Goal: Information Seeking & Learning: Learn about a topic

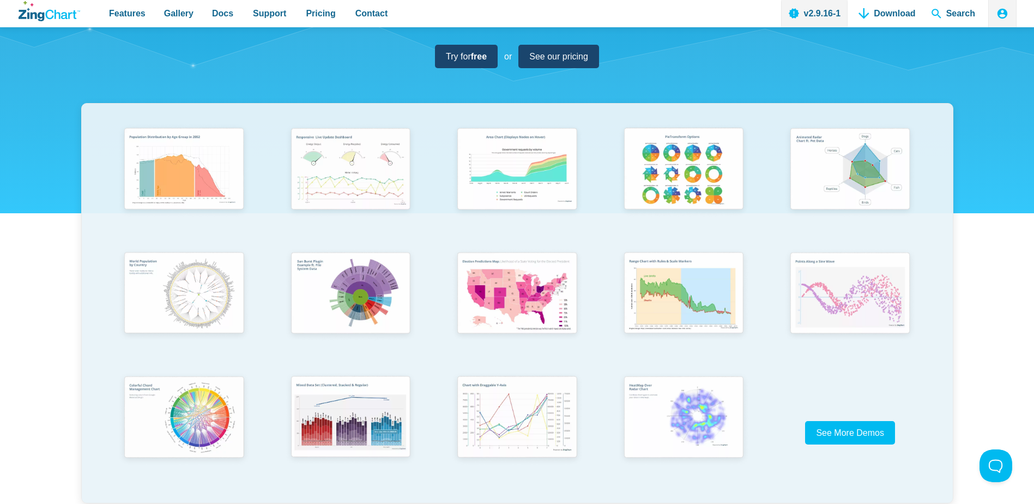
scroll to position [164, 0]
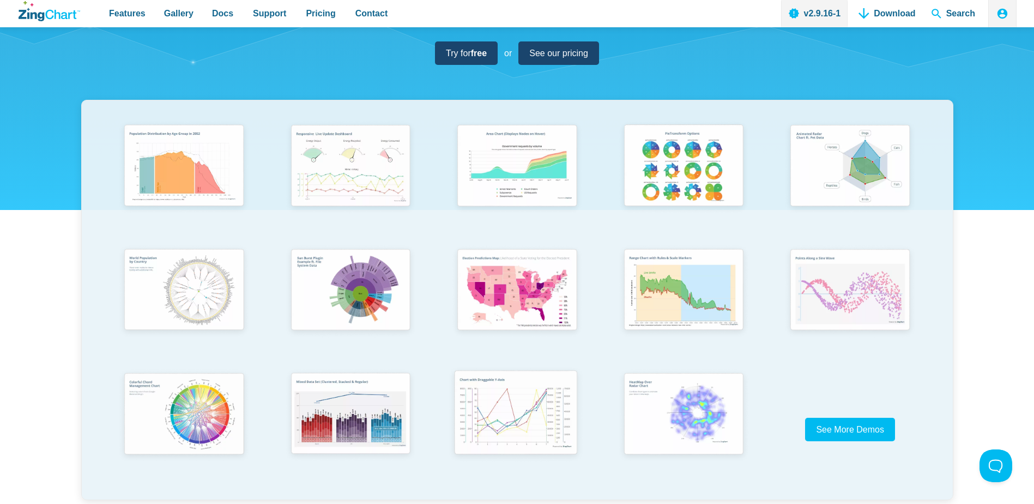
click at [525, 380] on img "App Content" at bounding box center [516, 414] width 137 height 98
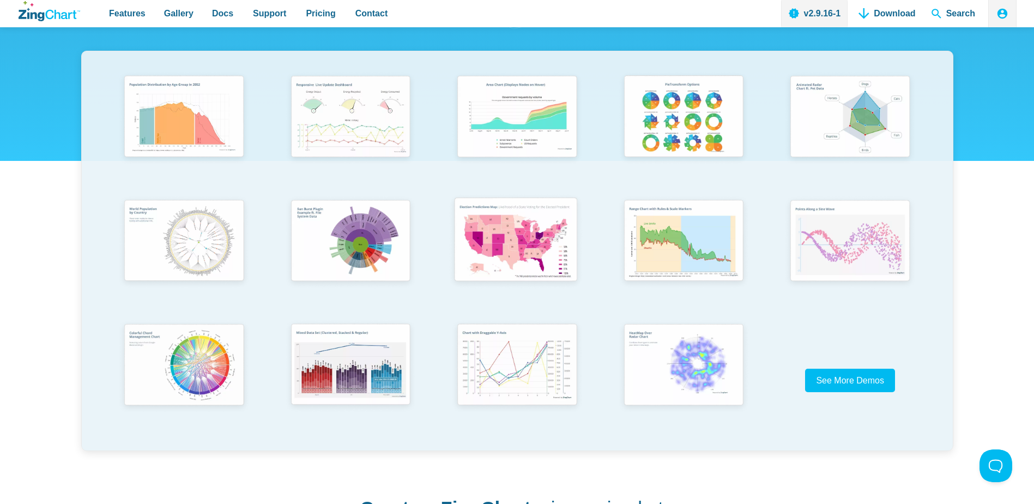
scroll to position [327, 0]
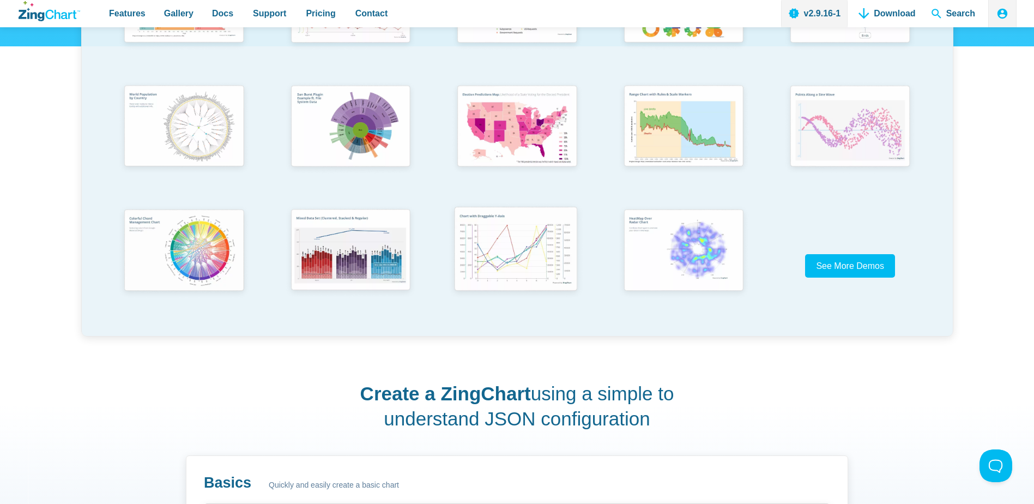
click at [510, 260] on img "App Content" at bounding box center [516, 250] width 137 height 98
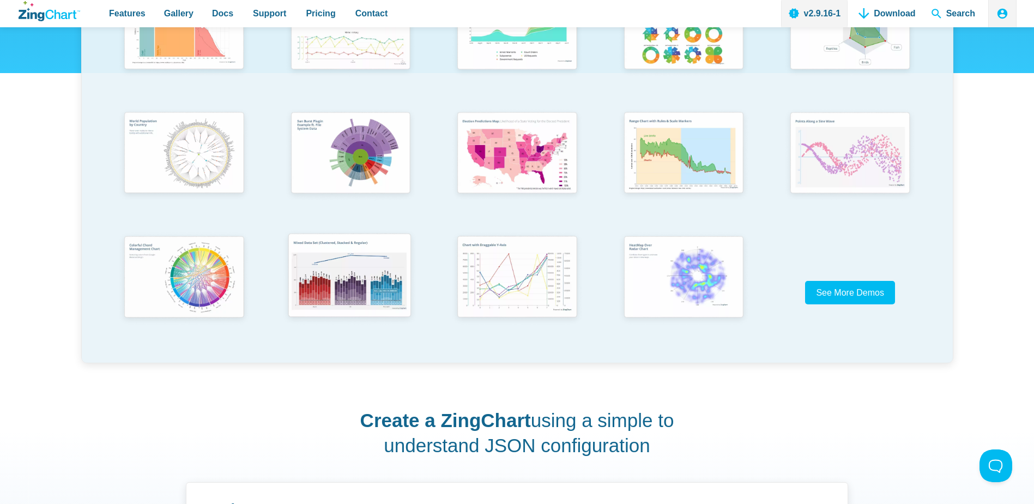
scroll to position [218, 0]
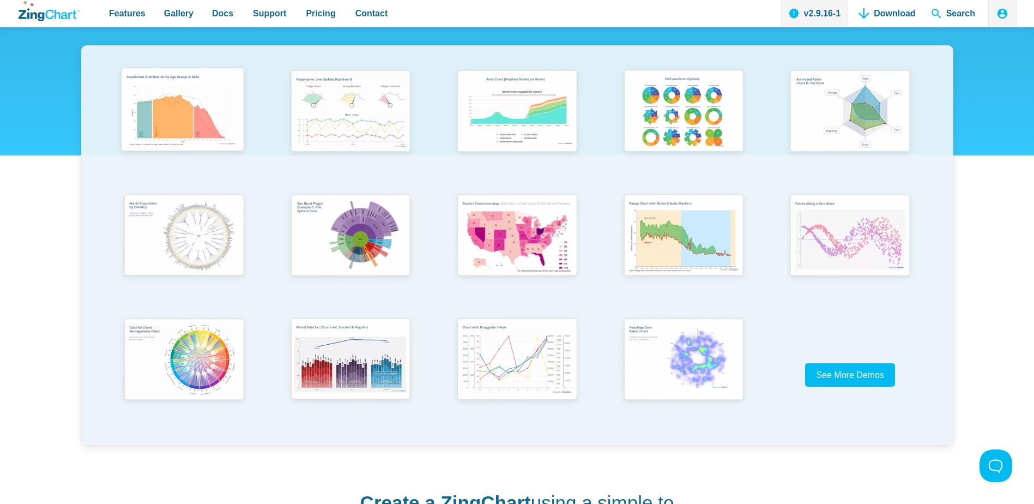
click at [167, 111] on img "App Content" at bounding box center [182, 112] width 137 height 98
click at [337, 320] on img "App Content" at bounding box center [349, 359] width 137 height 98
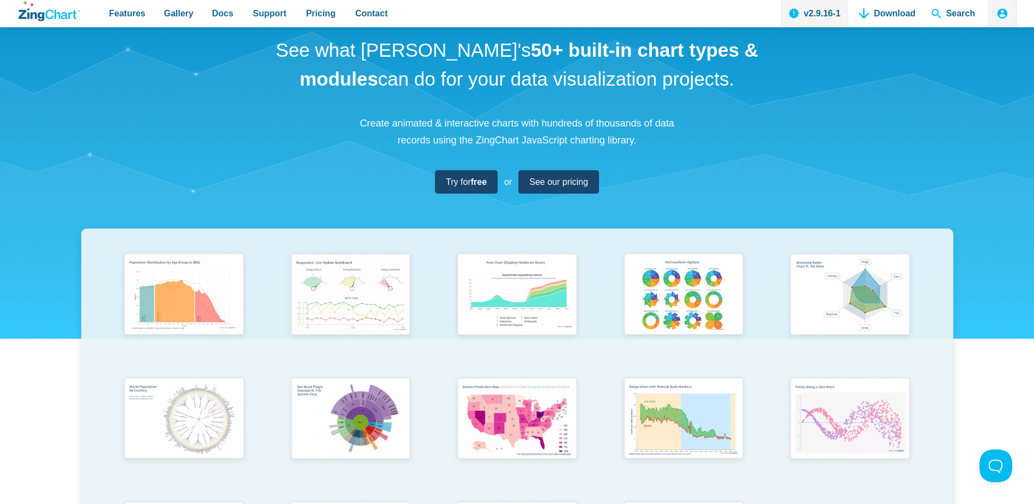
scroll to position [0, 0]
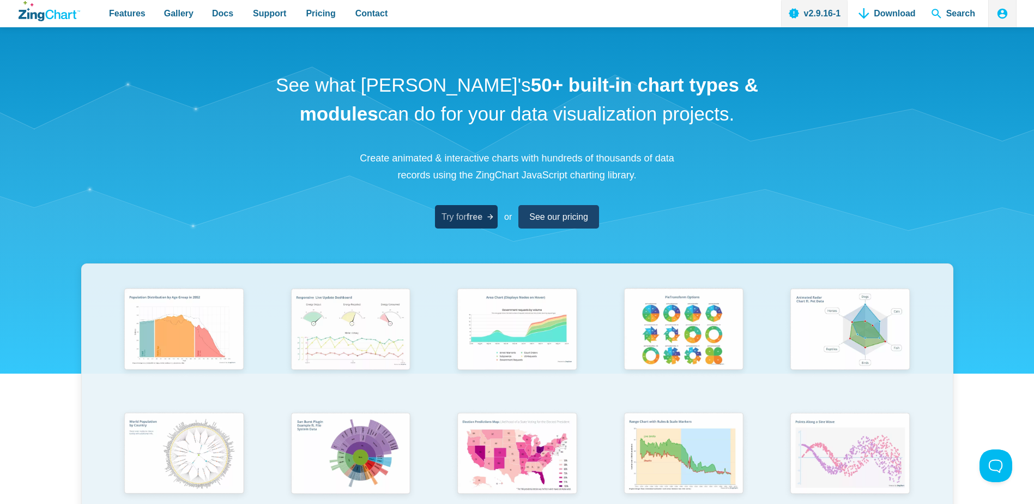
click at [480, 208] on link "Try for free" at bounding box center [466, 216] width 63 height 23
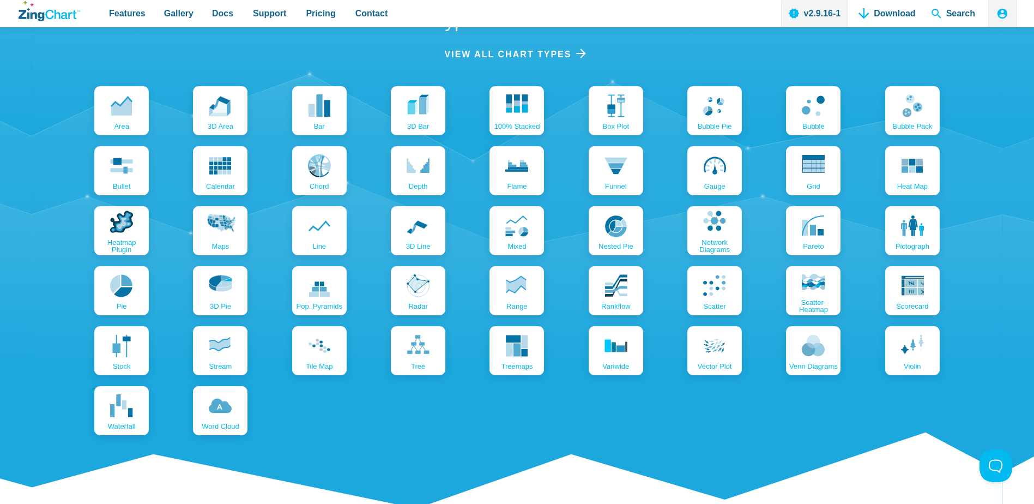
scroll to position [1199, 0]
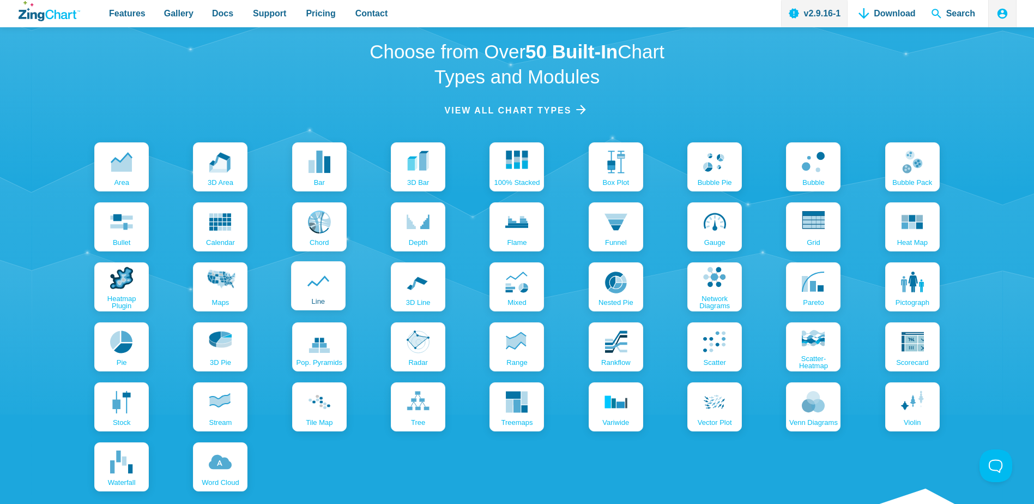
click at [319, 269] on icon "App Content" at bounding box center [318, 280] width 23 height 23
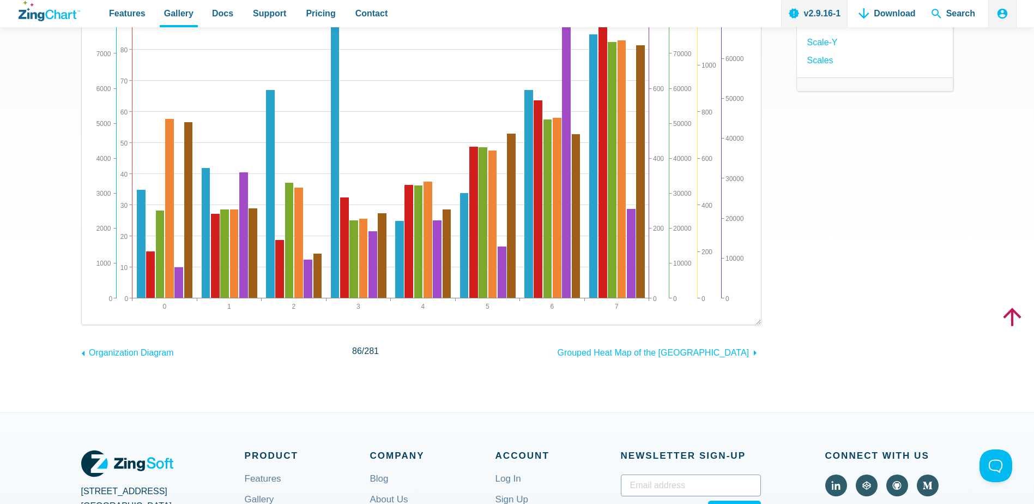
scroll to position [273, 0]
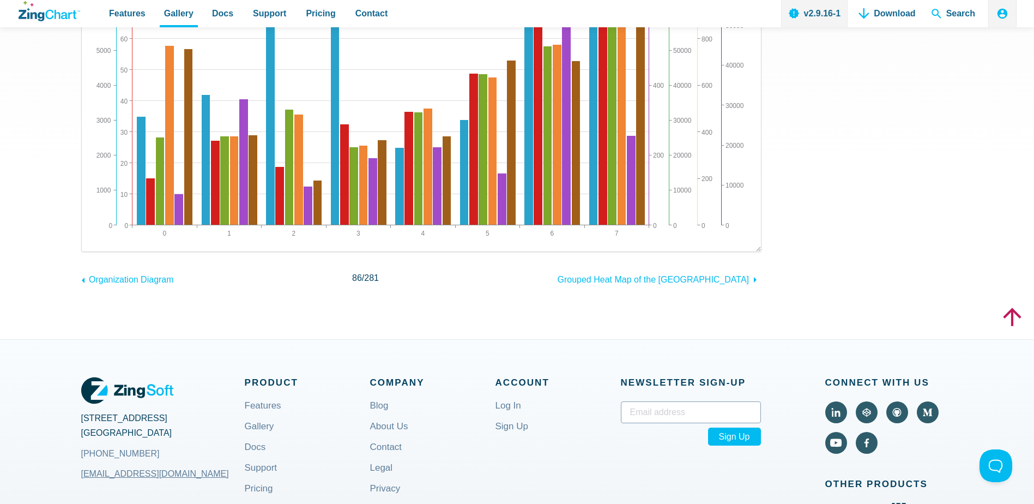
drag, startPoint x: 802, startPoint y: 263, endPoint x: 806, endPoint y: 256, distance: 8.0
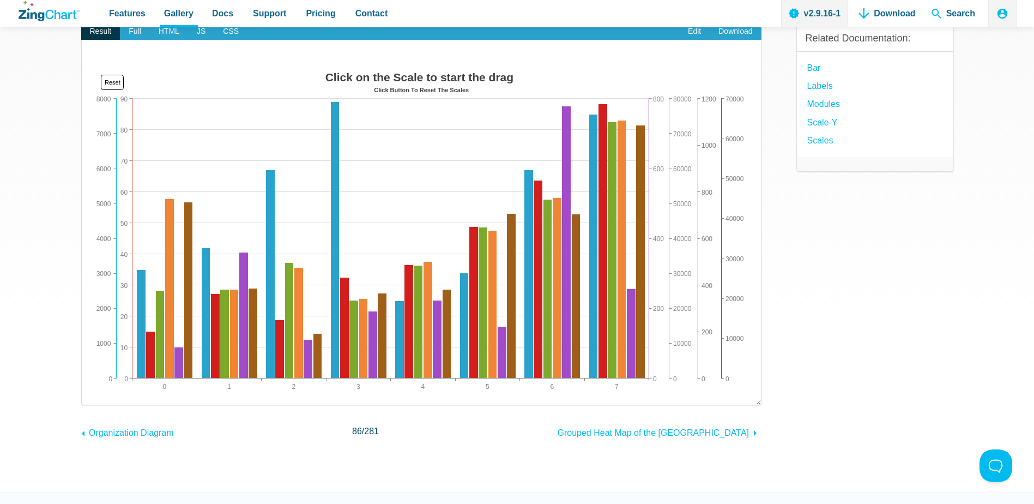
scroll to position [171, 0]
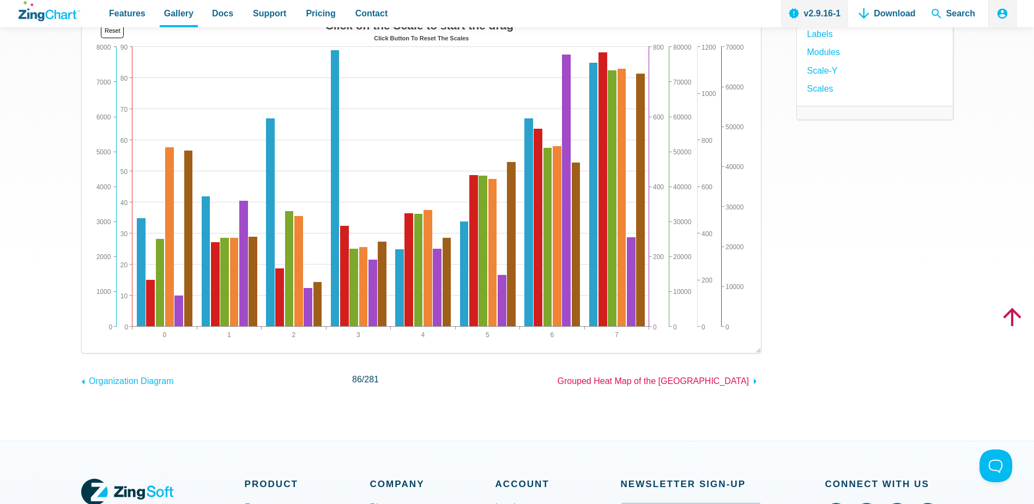
click at [726, 383] on span "Grouped Heat Map of the US" at bounding box center [654, 380] width 192 height 9
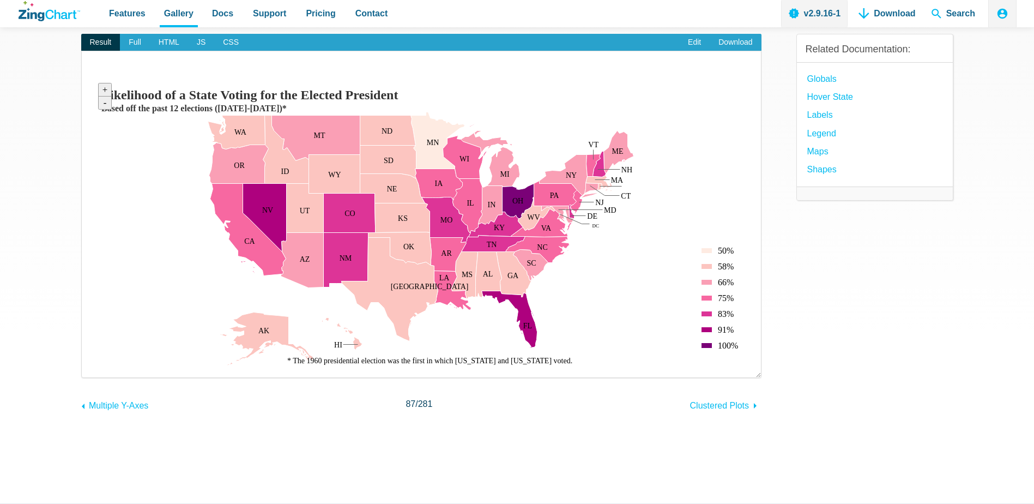
scroll to position [273, 0]
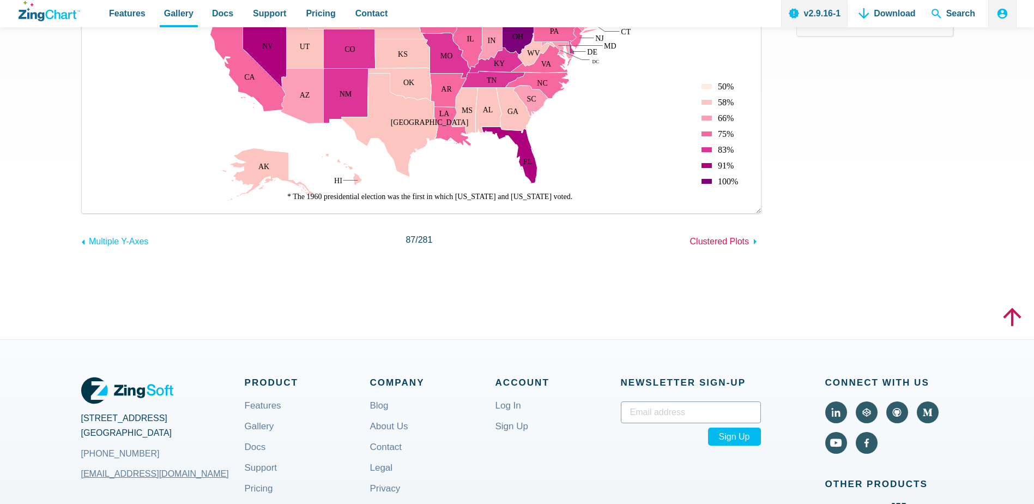
click at [732, 246] on link "Clustered Plots" at bounding box center [725, 239] width 71 height 17
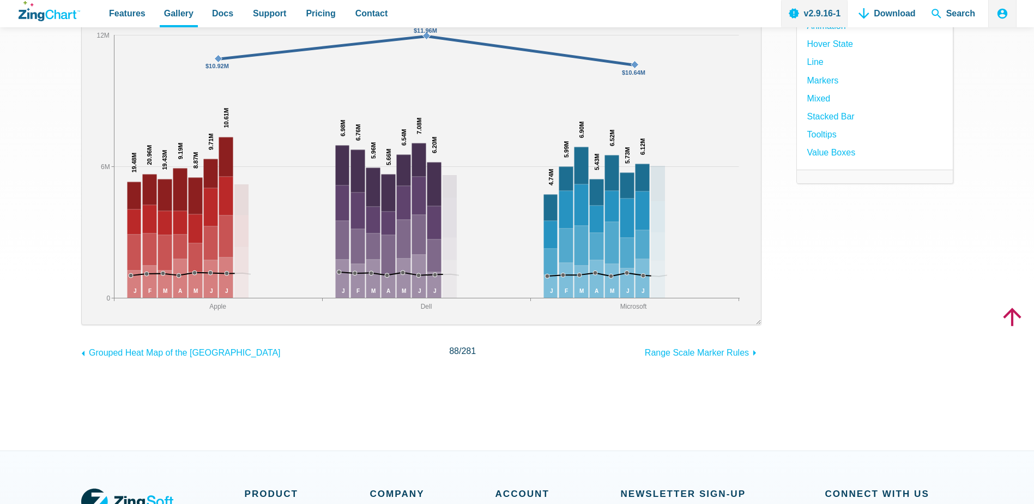
scroll to position [164, 0]
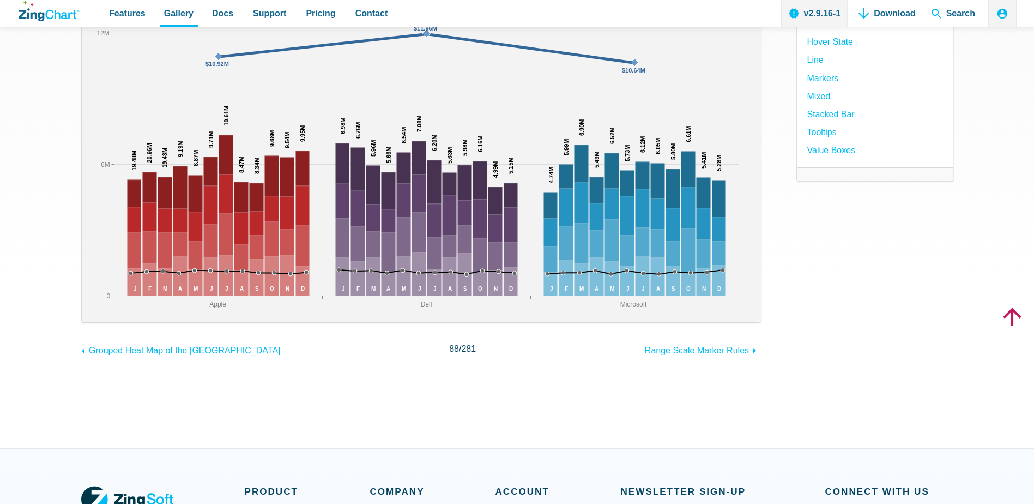
drag, startPoint x: 218, startPoint y: 307, endPoint x: 285, endPoint y: 283, distance: 71.4
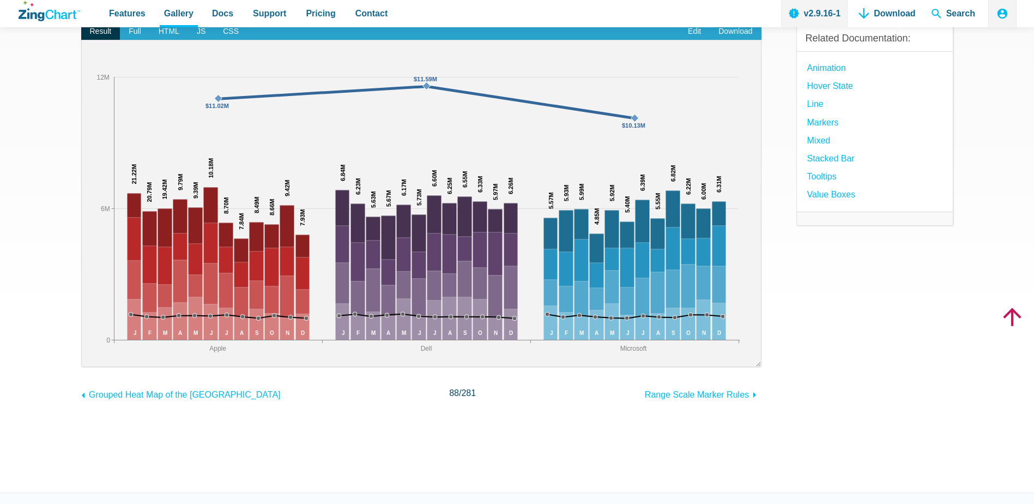
scroll to position [164, 0]
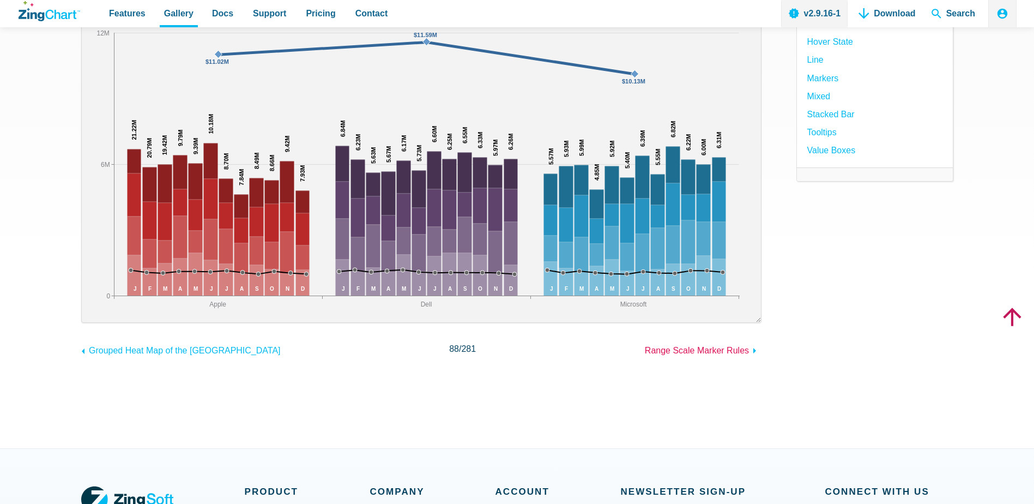
click at [738, 351] on span "Range Scale Marker Rules" at bounding box center [697, 350] width 104 height 9
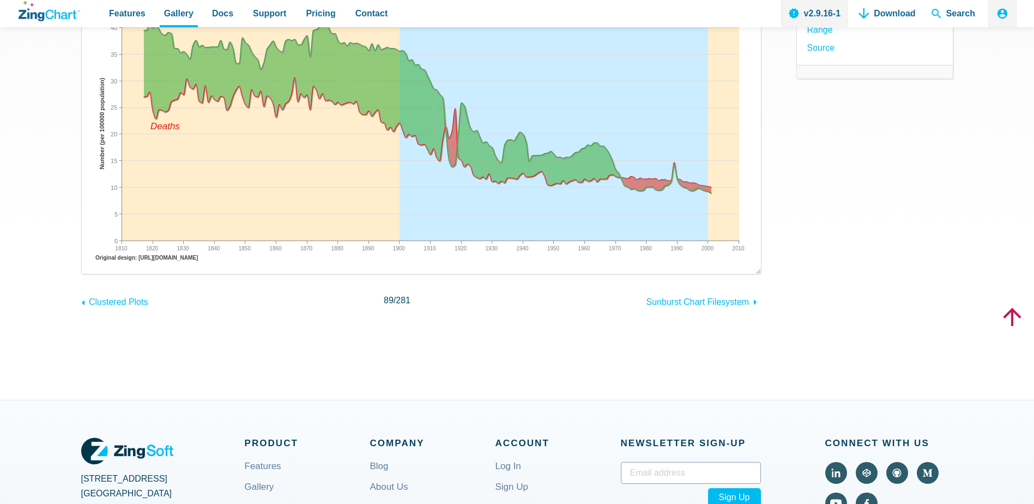
scroll to position [218, 0]
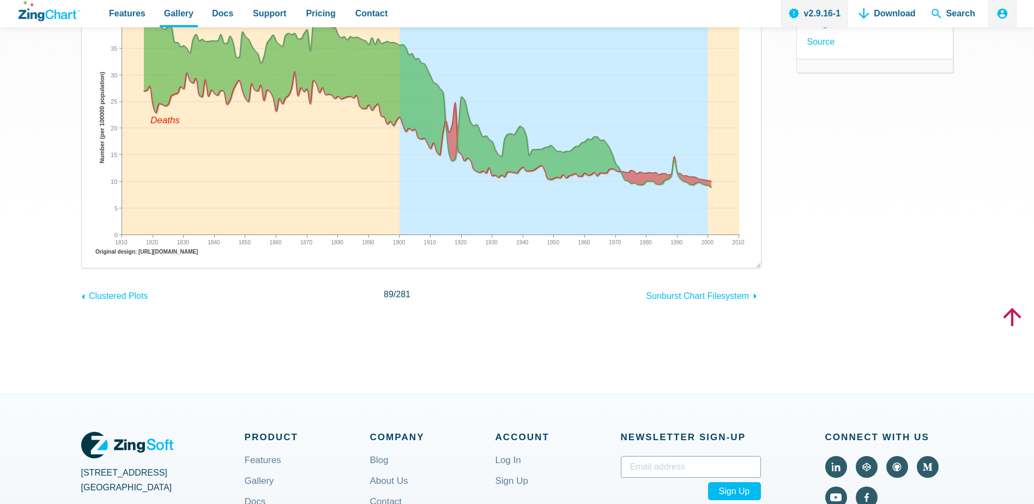
click at [729, 305] on div "Range Scale Marker Rules Result Full HTML JS CSS Edit Download ​ Powered by Zin…" at bounding box center [517, 113] width 872 height 560
click at [728, 298] on span "Sunburst Chart Filesystem" at bounding box center [698, 295] width 103 height 9
drag, startPoint x: 806, startPoint y: 276, endPoint x: 798, endPoint y: 279, distance: 8.6
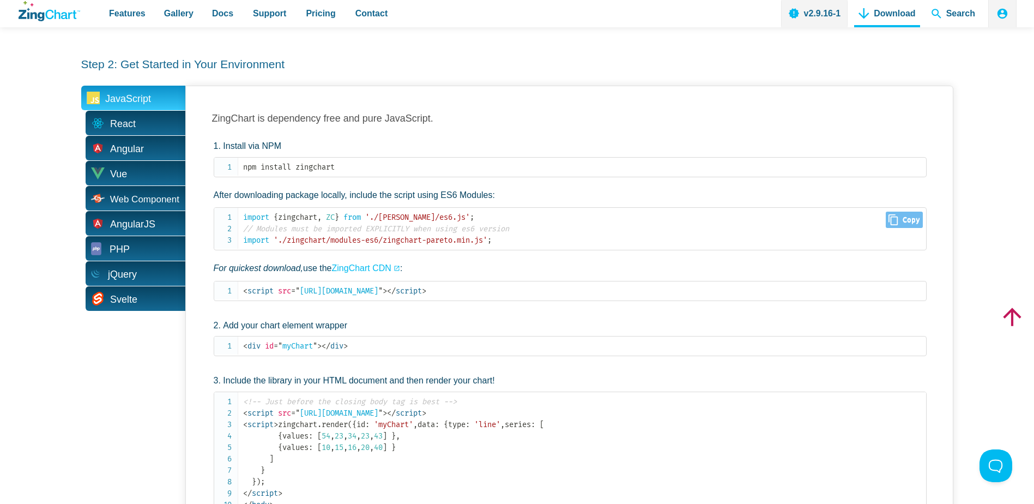
scroll to position [436, 0]
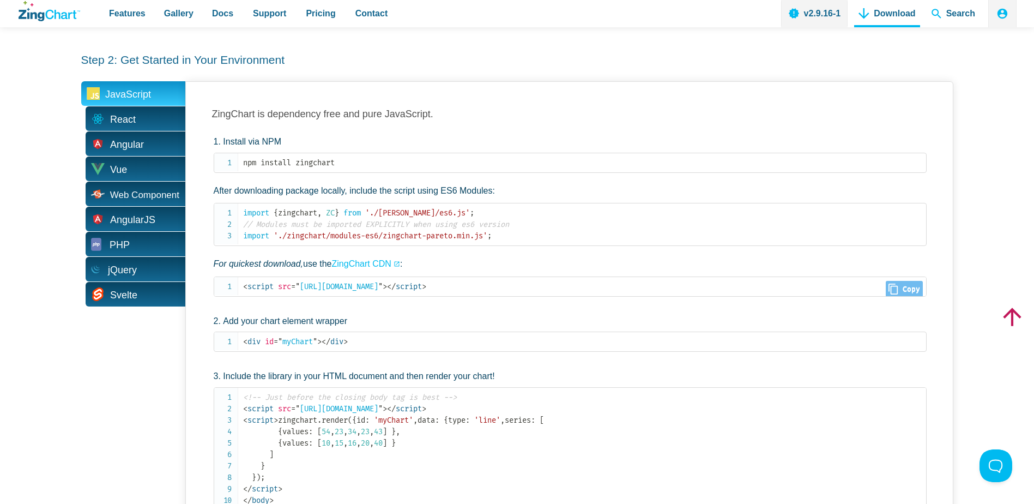
drag, startPoint x: 575, startPoint y: 286, endPoint x: 589, endPoint y: 268, distance: 22.6
